Goal: Navigation & Orientation: Find specific page/section

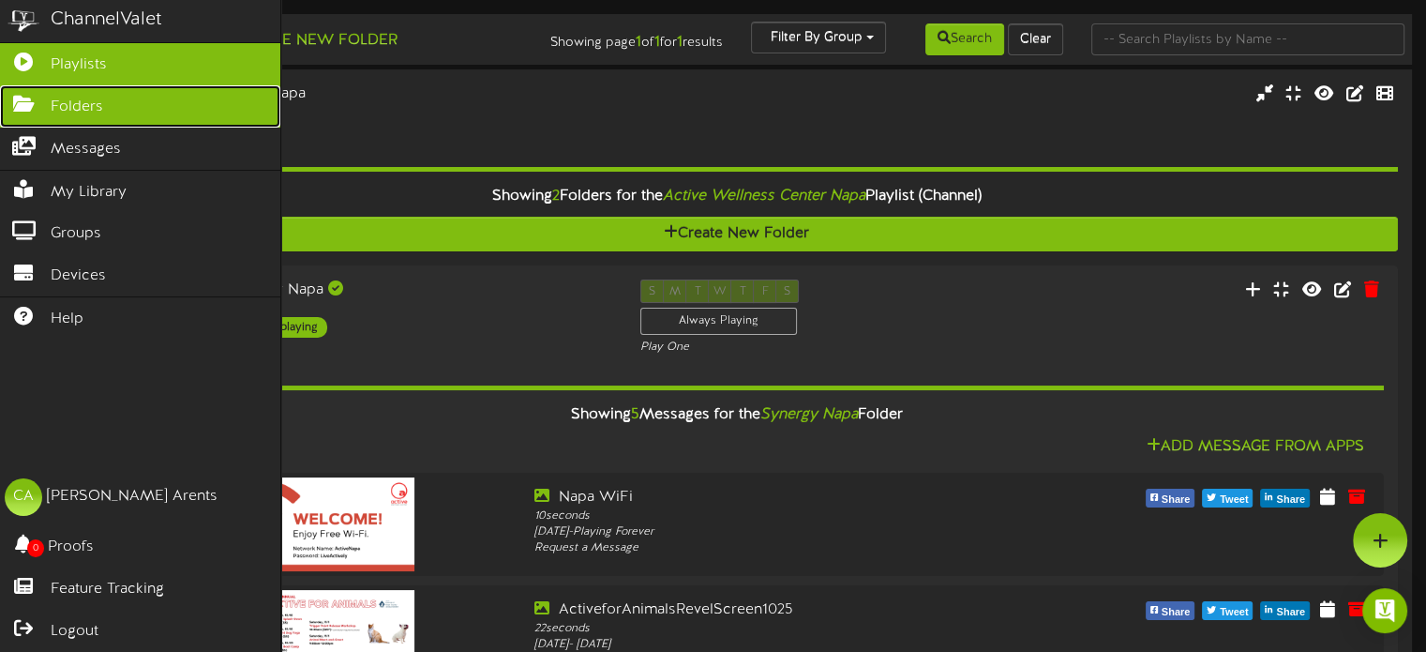
click at [8, 112] on link "Folders" at bounding box center [140, 106] width 280 height 42
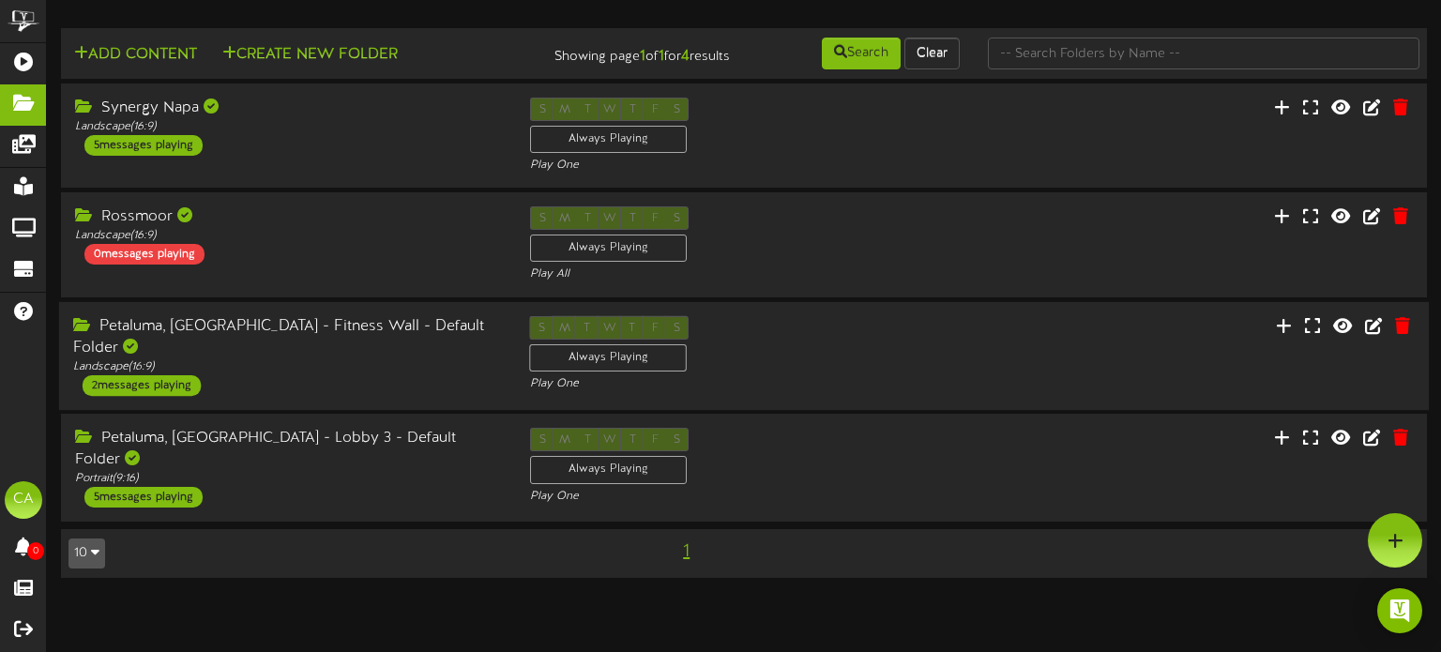
click at [361, 325] on div "Petaluma, [GEOGRAPHIC_DATA] - Fitness Wall - Default Folder" at bounding box center [287, 336] width 429 height 43
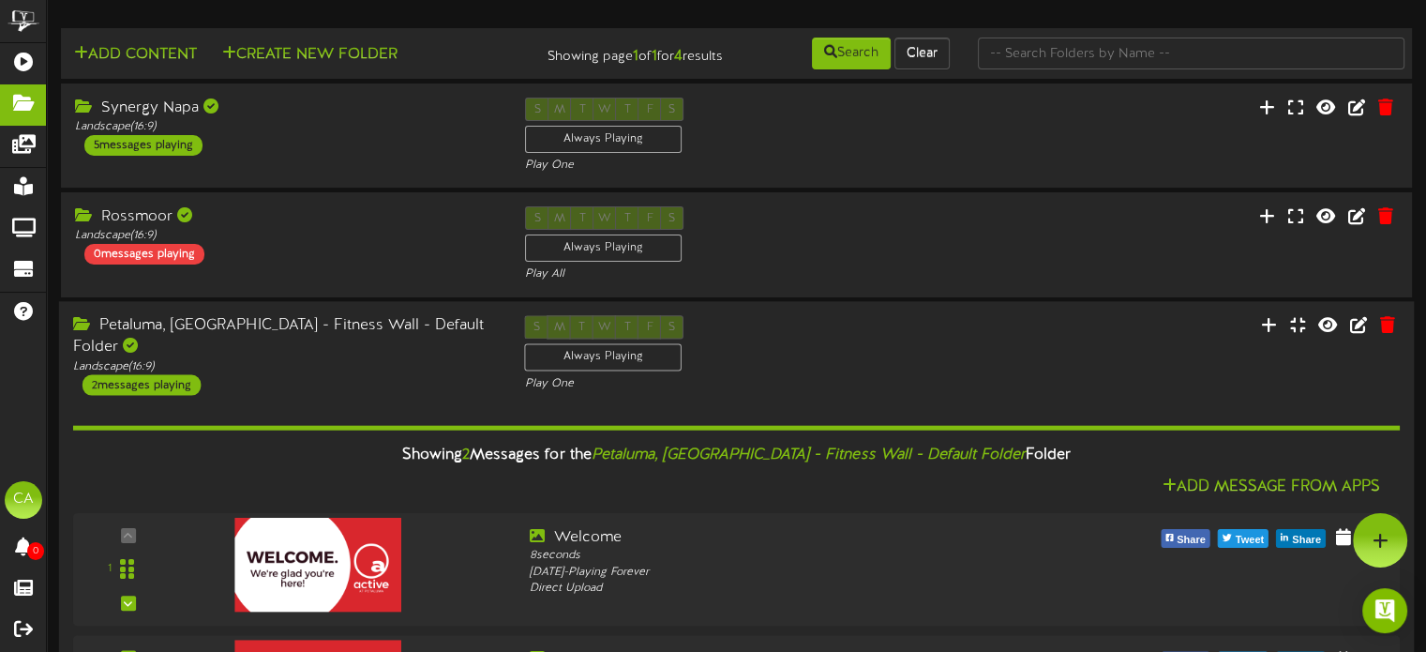
click at [325, 327] on div "Petaluma, [GEOGRAPHIC_DATA] - Fitness Wall - Default Folder" at bounding box center [285, 336] width 424 height 43
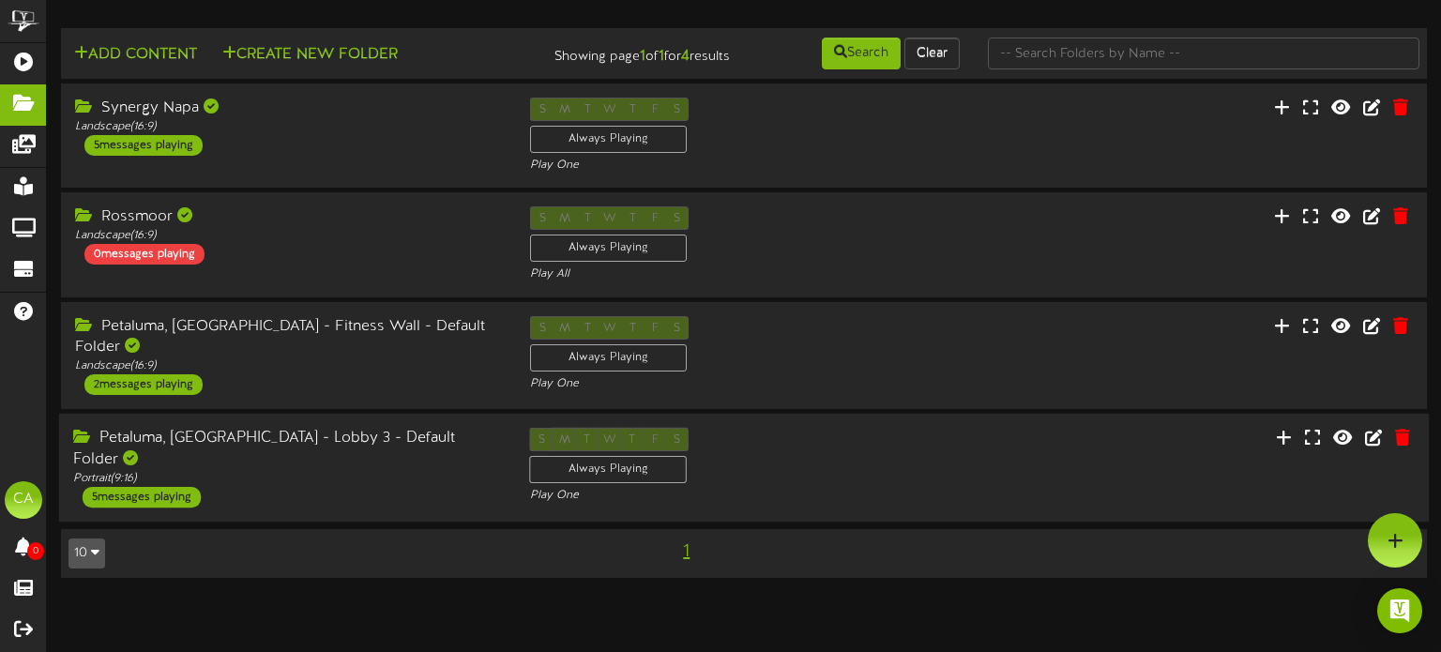
click at [324, 435] on div "Petaluma, [GEOGRAPHIC_DATA] - Lobby 3 - Default Folder" at bounding box center [287, 449] width 429 height 43
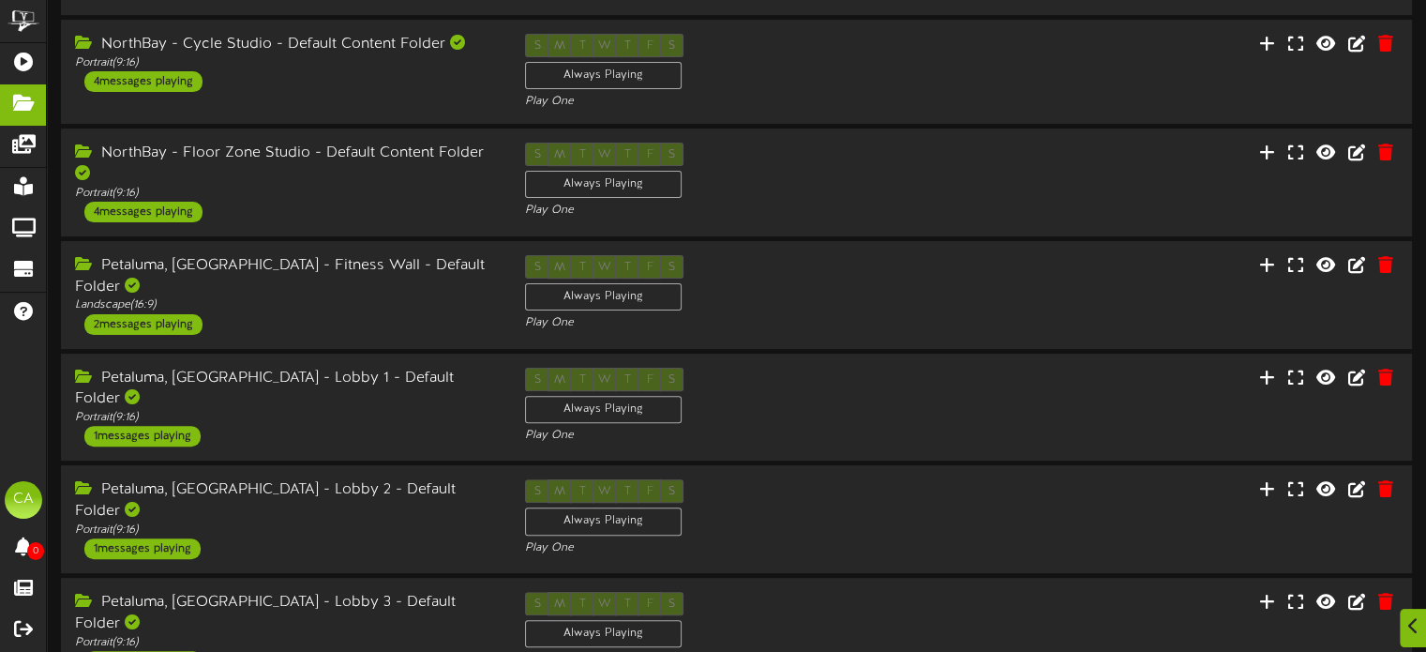
scroll to position [612, 0]
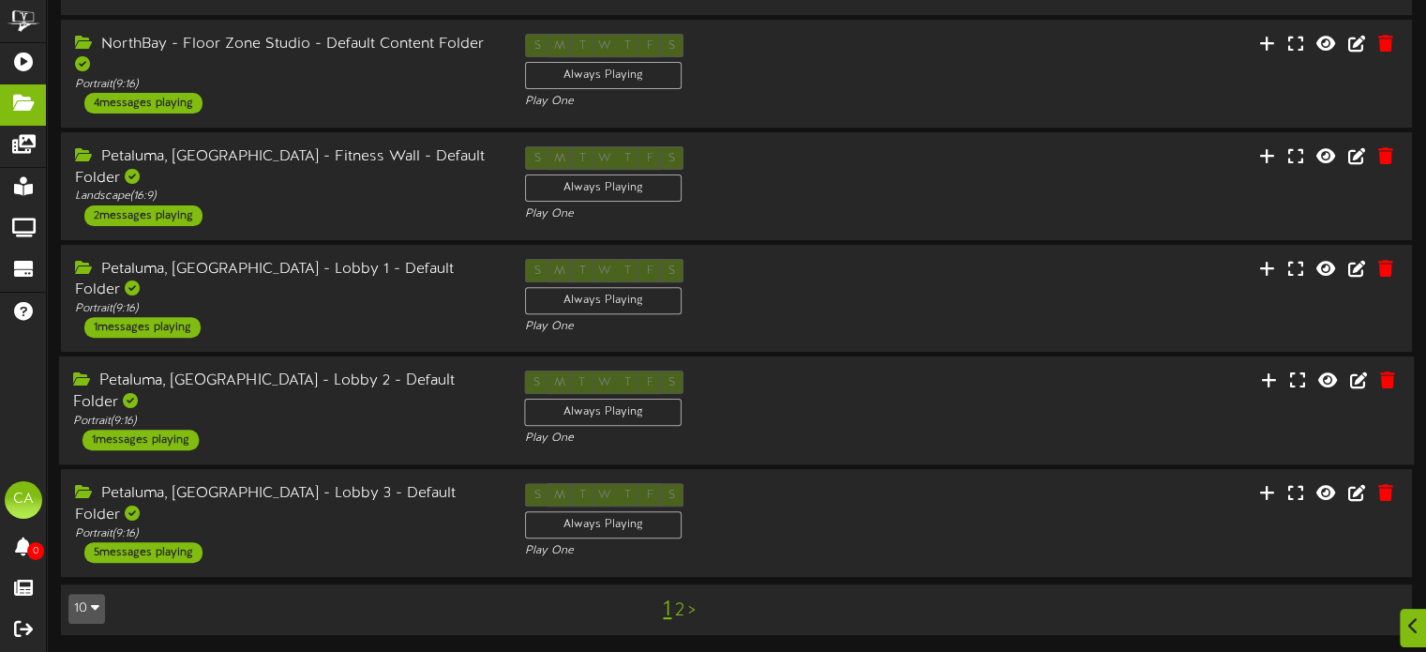
click at [270, 427] on div "Petaluma, [GEOGRAPHIC_DATA] - Lobby 2 - Default Folder Portrait ( 9:16 ) 1 mess…" at bounding box center [285, 410] width 452 height 80
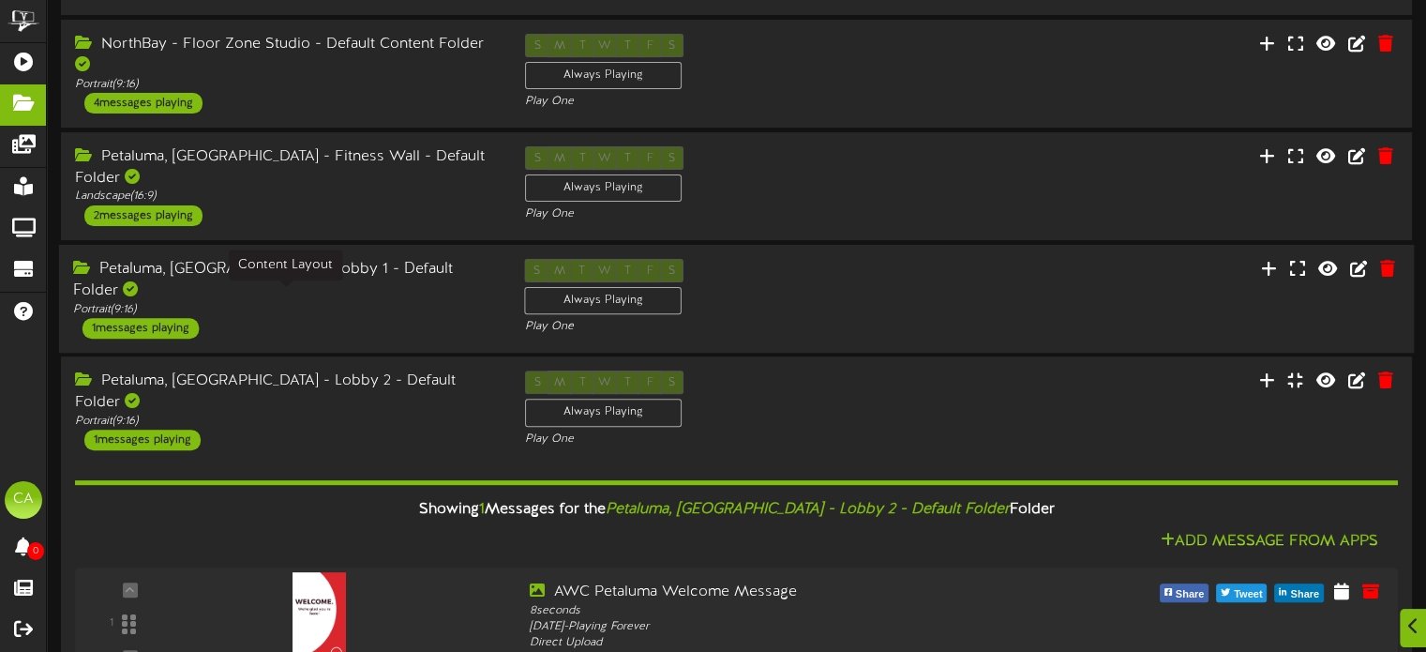
click at [266, 301] on div "Portrait ( 9:16 )" at bounding box center [285, 309] width 424 height 16
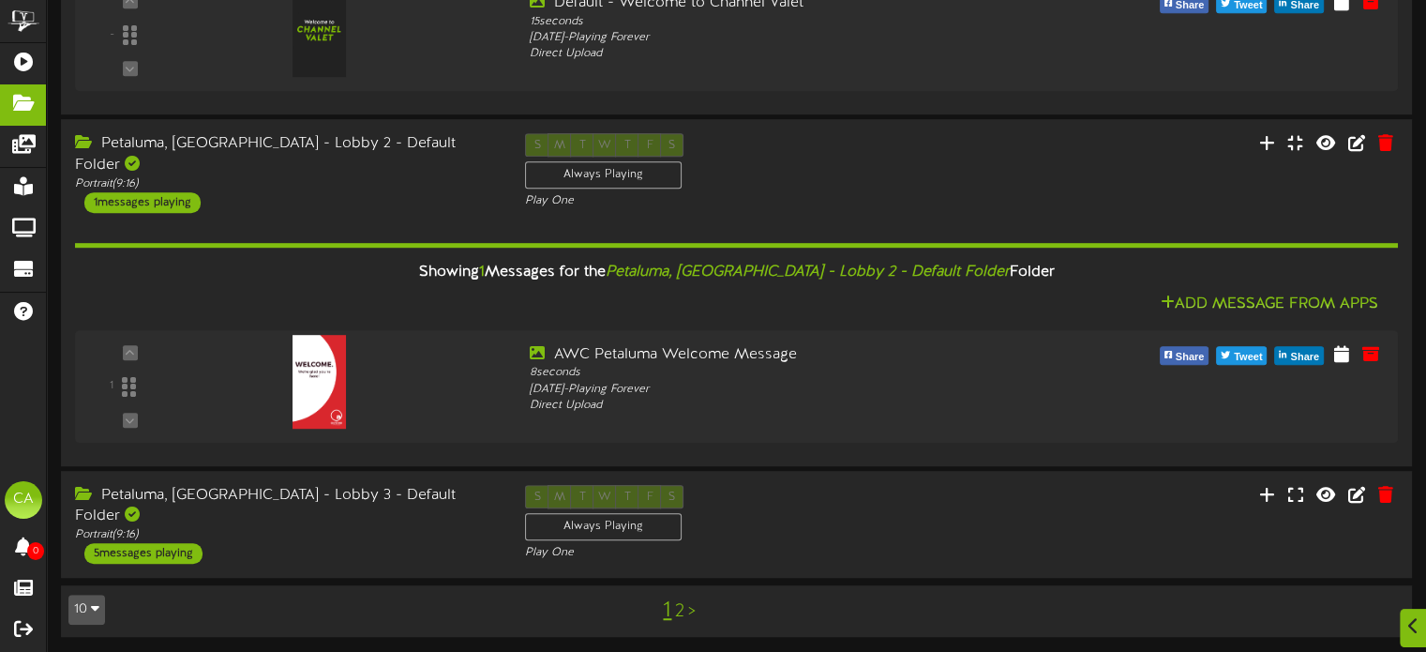
scroll to position [1090, 0]
click at [679, 615] on link "2" at bounding box center [679, 610] width 9 height 21
